Goal: Task Accomplishment & Management: Use online tool/utility

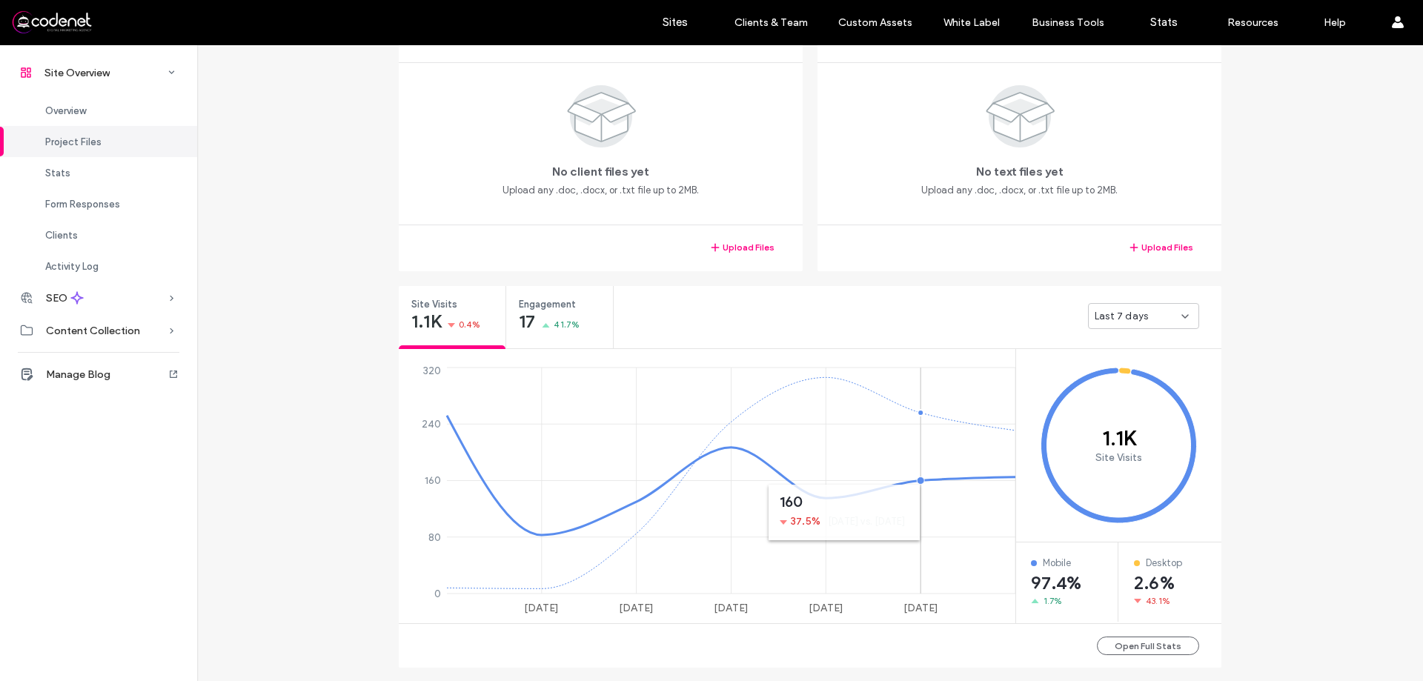
scroll to position [445, 0]
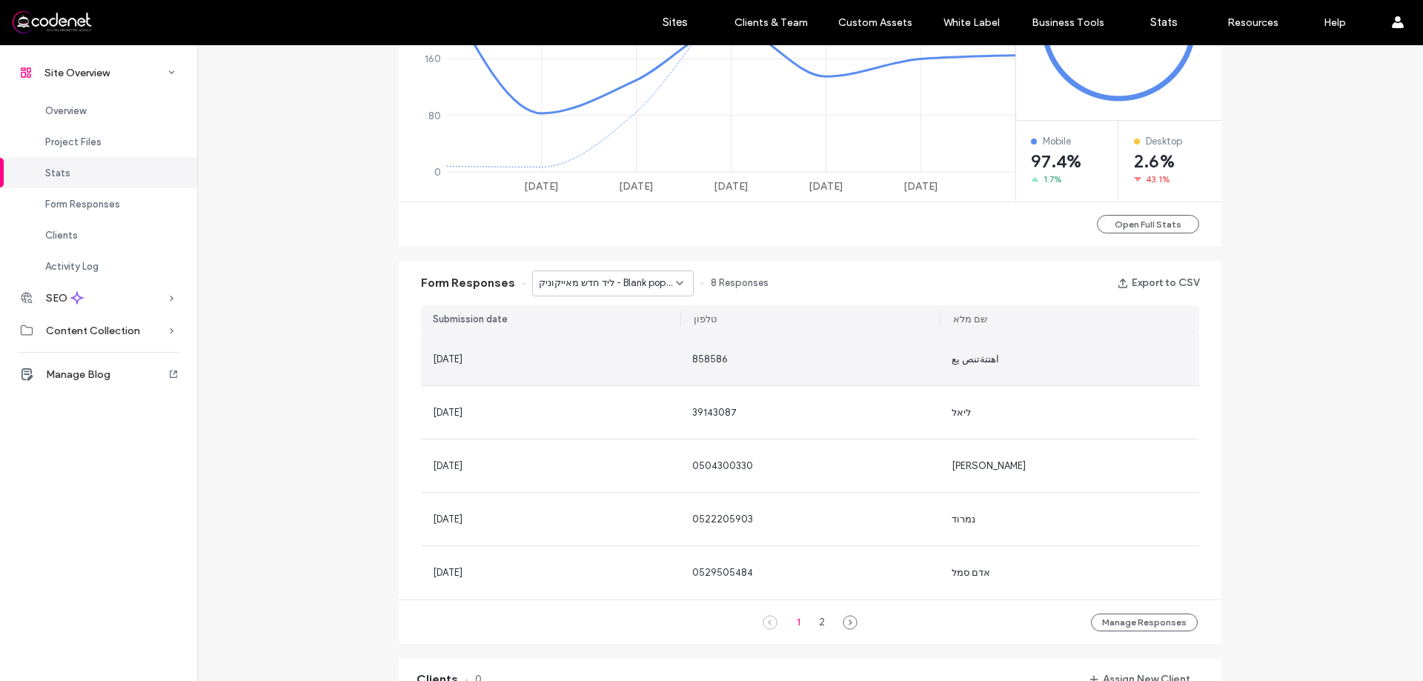
scroll to position [815, 0]
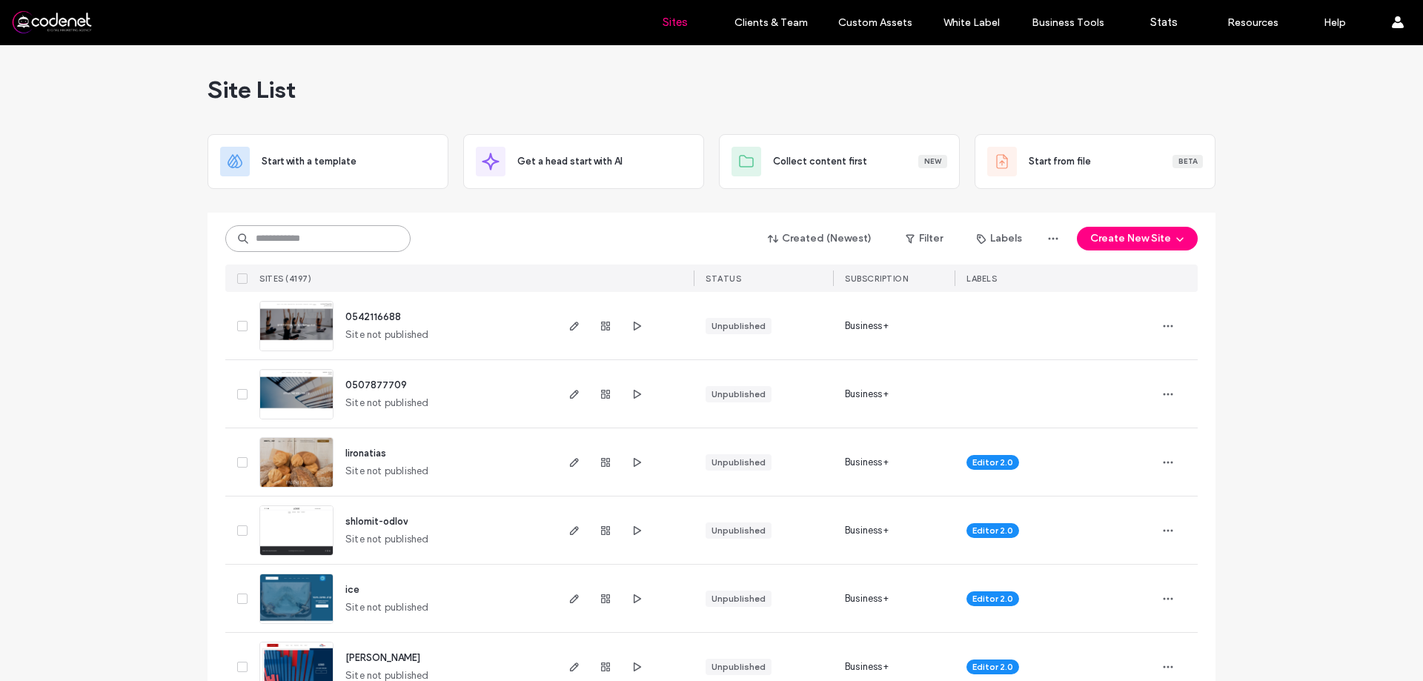
click at [317, 242] on input at bounding box center [317, 238] width 185 height 27
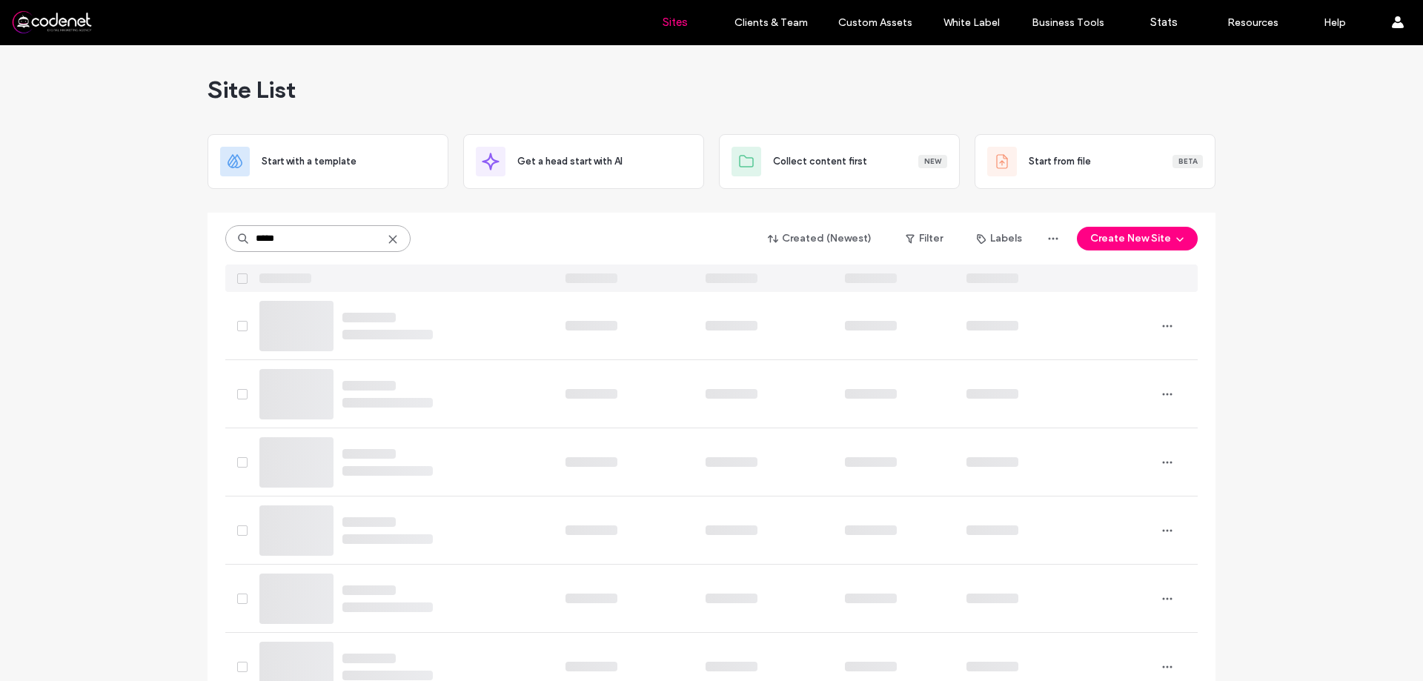
type input "******"
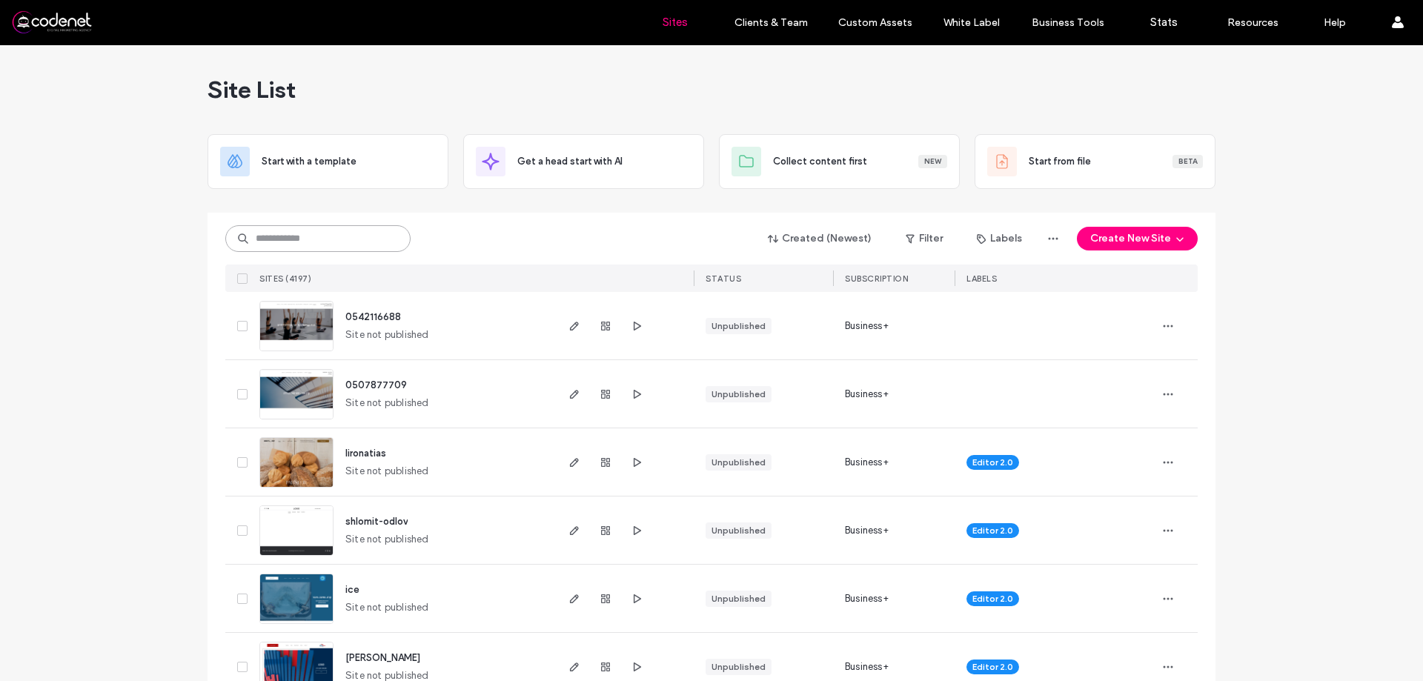
click at [322, 242] on input at bounding box center [317, 238] width 185 height 27
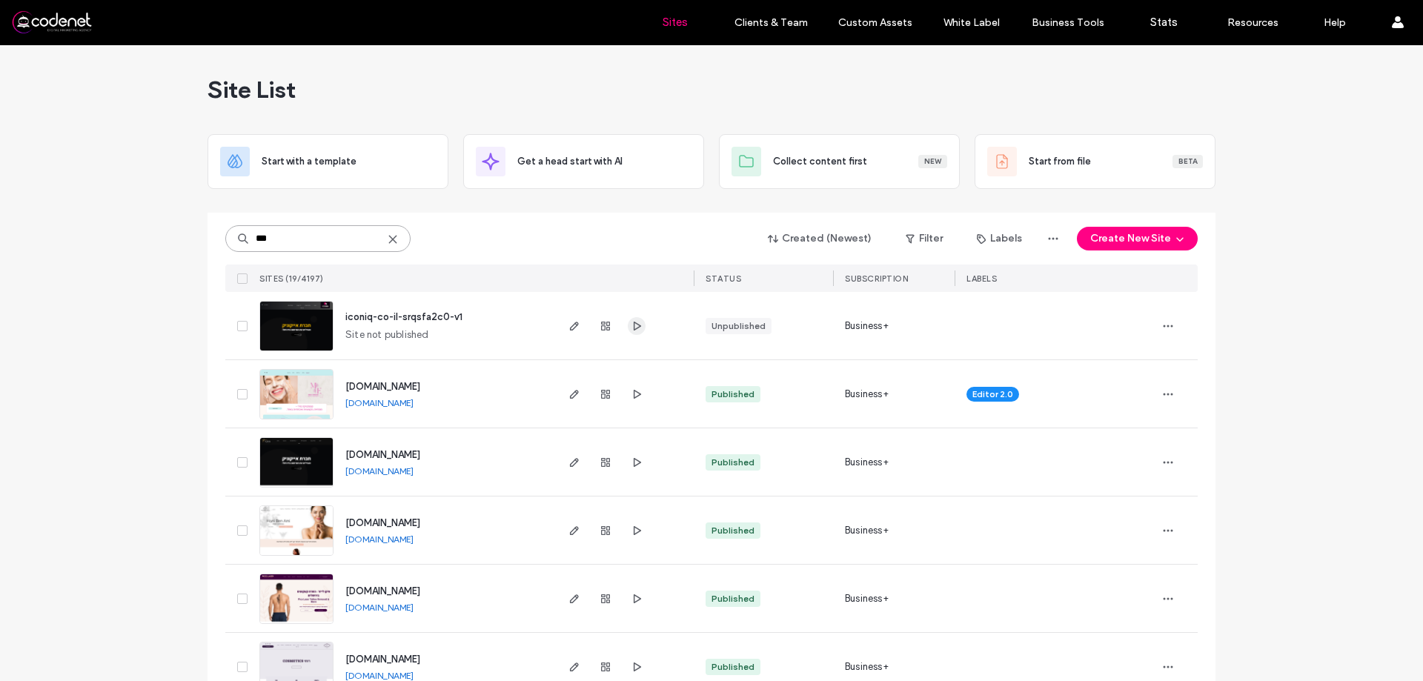
type input "***"
click at [631, 328] on icon "button" at bounding box center [637, 326] width 12 height 12
click at [570, 322] on use "button" at bounding box center [574, 326] width 9 height 9
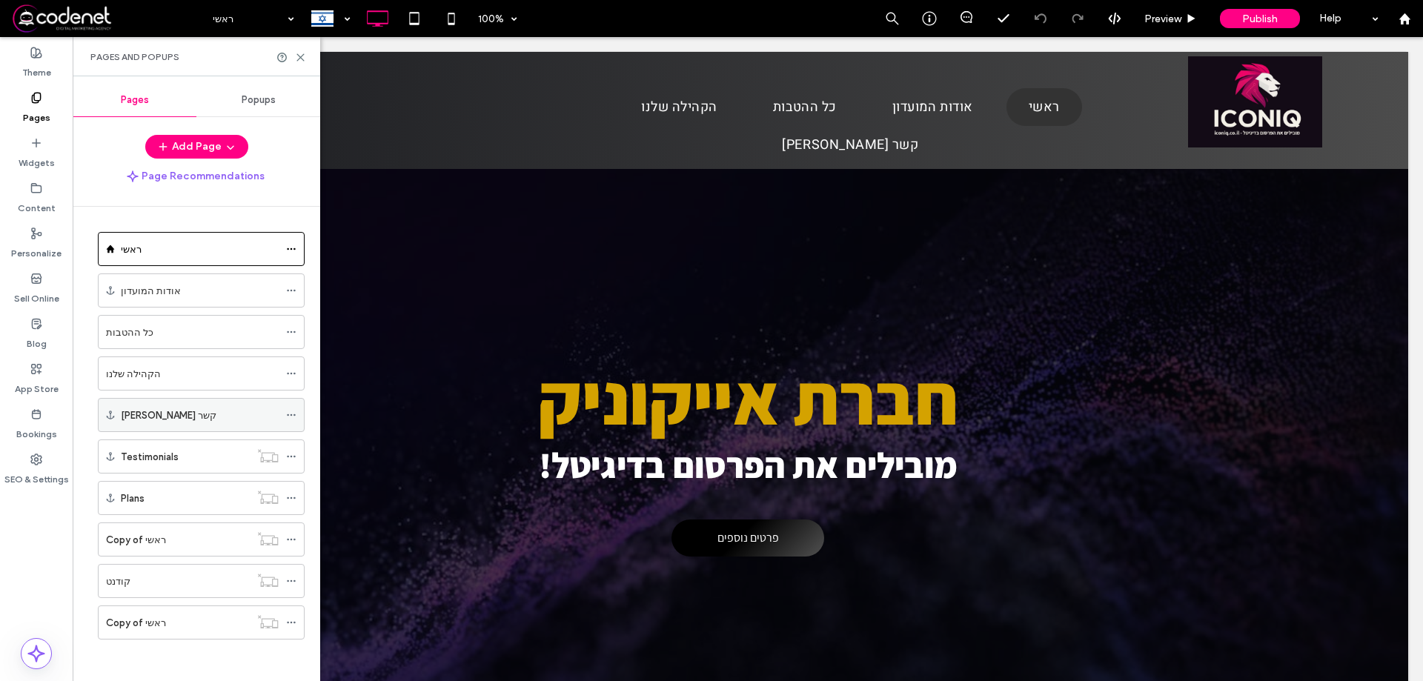
scroll to position [3, 0]
click at [196, 618] on div "Copy of ראשי" at bounding box center [178, 620] width 144 height 16
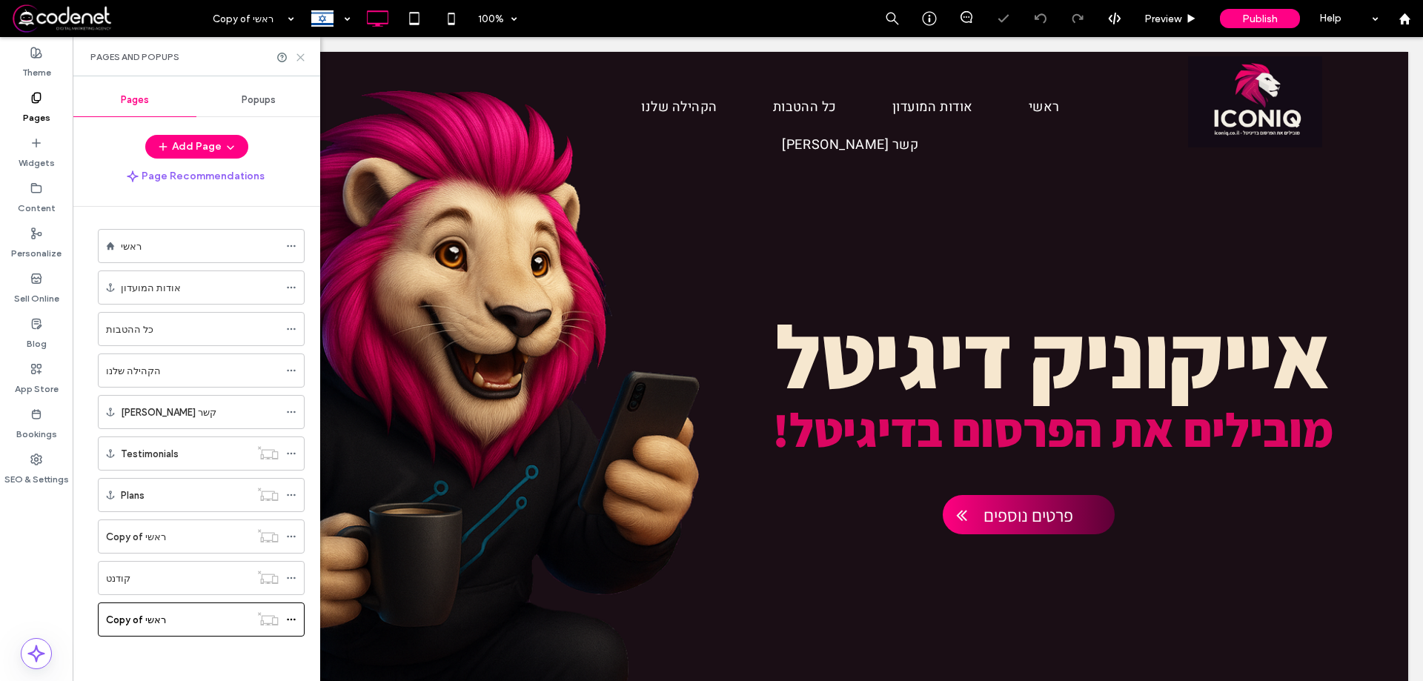
drag, startPoint x: 300, startPoint y: 59, endPoint x: 296, endPoint y: 22, distance: 36.6
click at [300, 59] on icon at bounding box center [300, 57] width 11 height 11
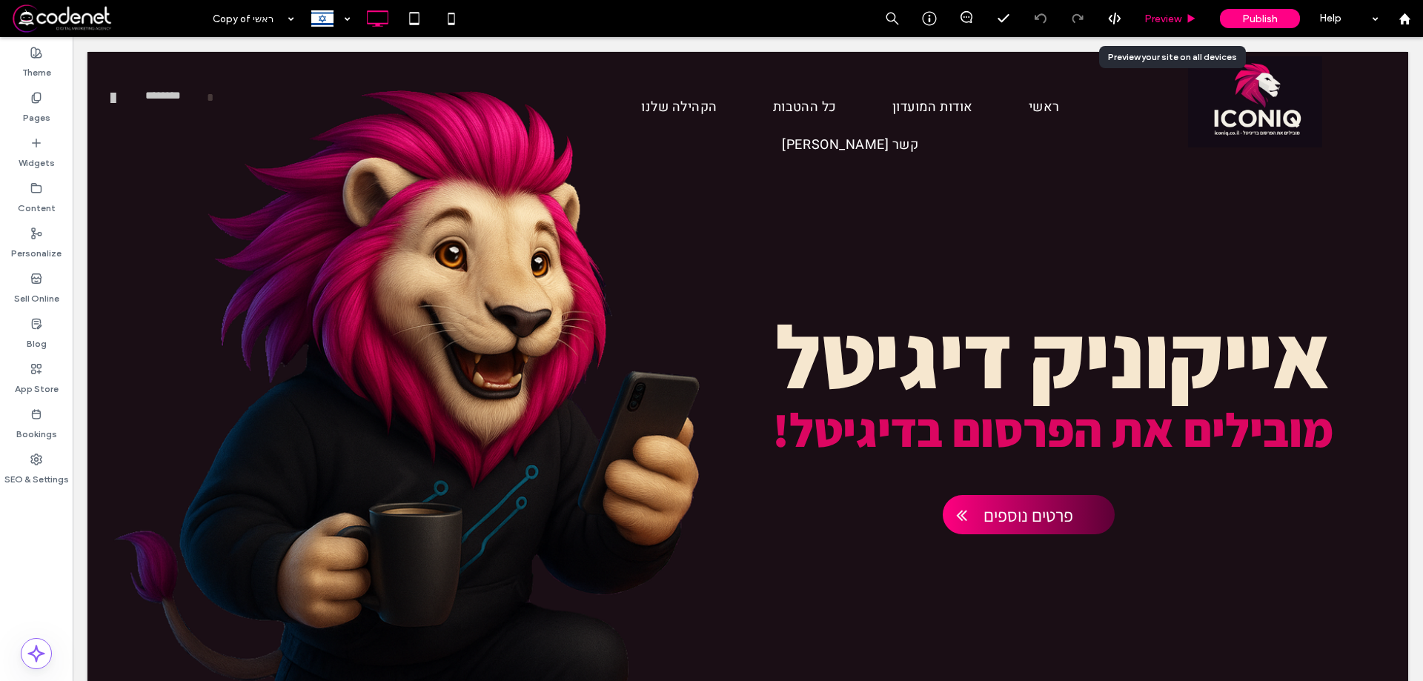
click at [1150, 7] on div "Preview" at bounding box center [1171, 18] width 76 height 37
click at [1190, 10] on div "Preview" at bounding box center [1171, 18] width 76 height 37
click at [1162, 19] on span "Preview" at bounding box center [1163, 19] width 37 height 13
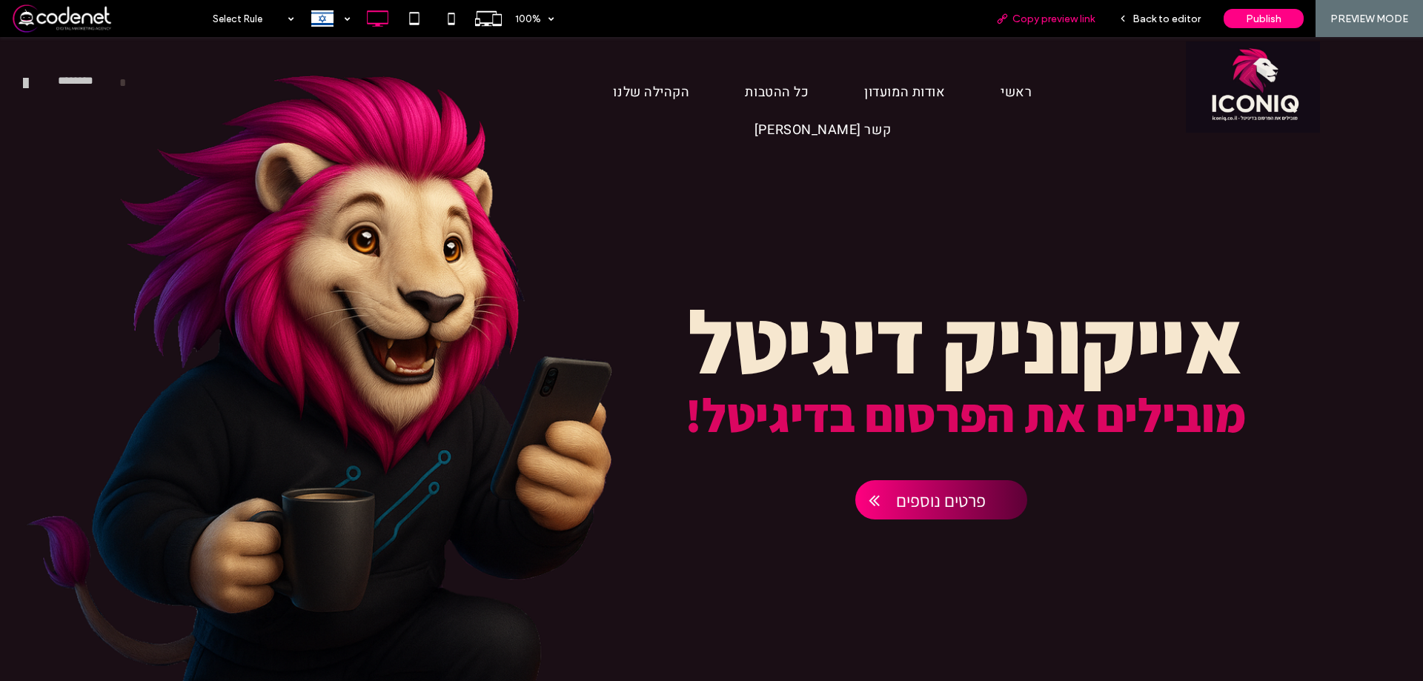
click at [1047, 24] on span "Copy preview link" at bounding box center [1054, 19] width 82 height 13
